Goal: Browse casually

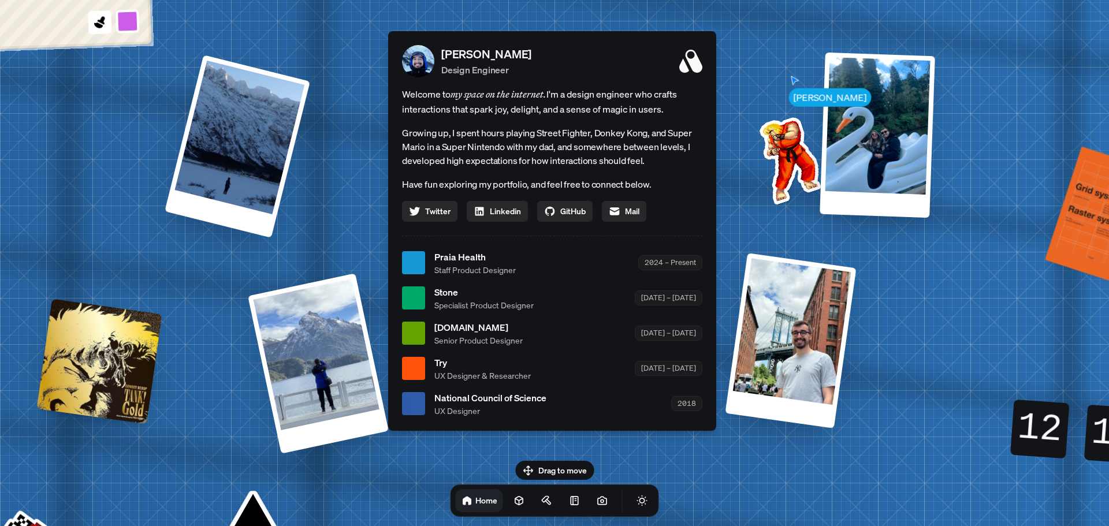
click at [1017, 261] on div "Andre Andre Souza Design Engineer Welcome to my space on the internet. I'm a de…" at bounding box center [554, 264] width 1729 height 1514
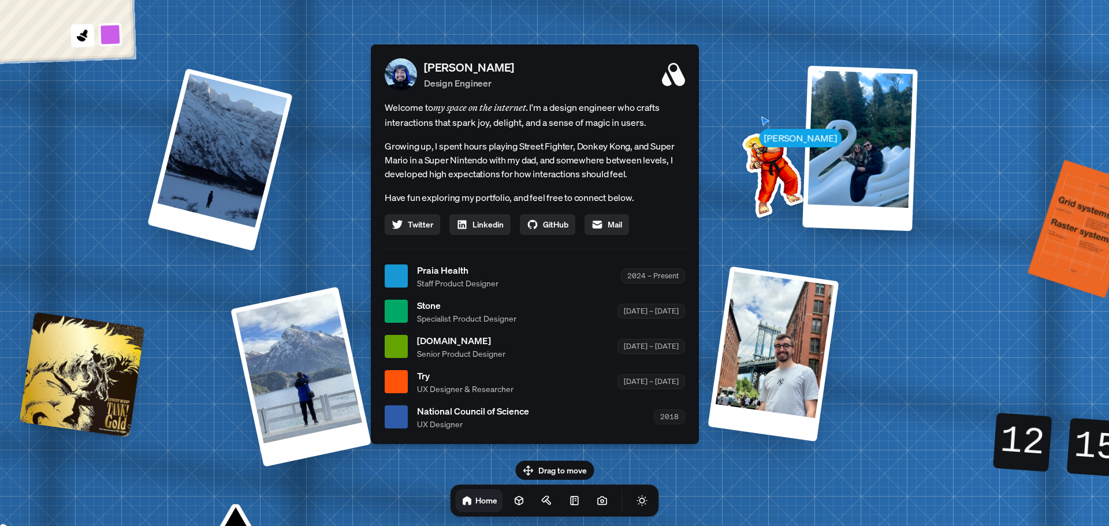
drag, startPoint x: 402, startPoint y: 91, endPoint x: 385, endPoint y: 105, distance: 21.8
click at [385, 105] on span "Welcome to my space on the internet. I'm a design engineer who crafts interacti…" at bounding box center [535, 115] width 300 height 30
drag, startPoint x: 477, startPoint y: 164, endPoint x: 467, endPoint y: 188, distance: 26.5
click at [467, 188] on div "Welcome to my space on the internet. I'm a design engineer who crafts interacti…" at bounding box center [535, 167] width 300 height 135
